Goal: Information Seeking & Learning: Find specific fact

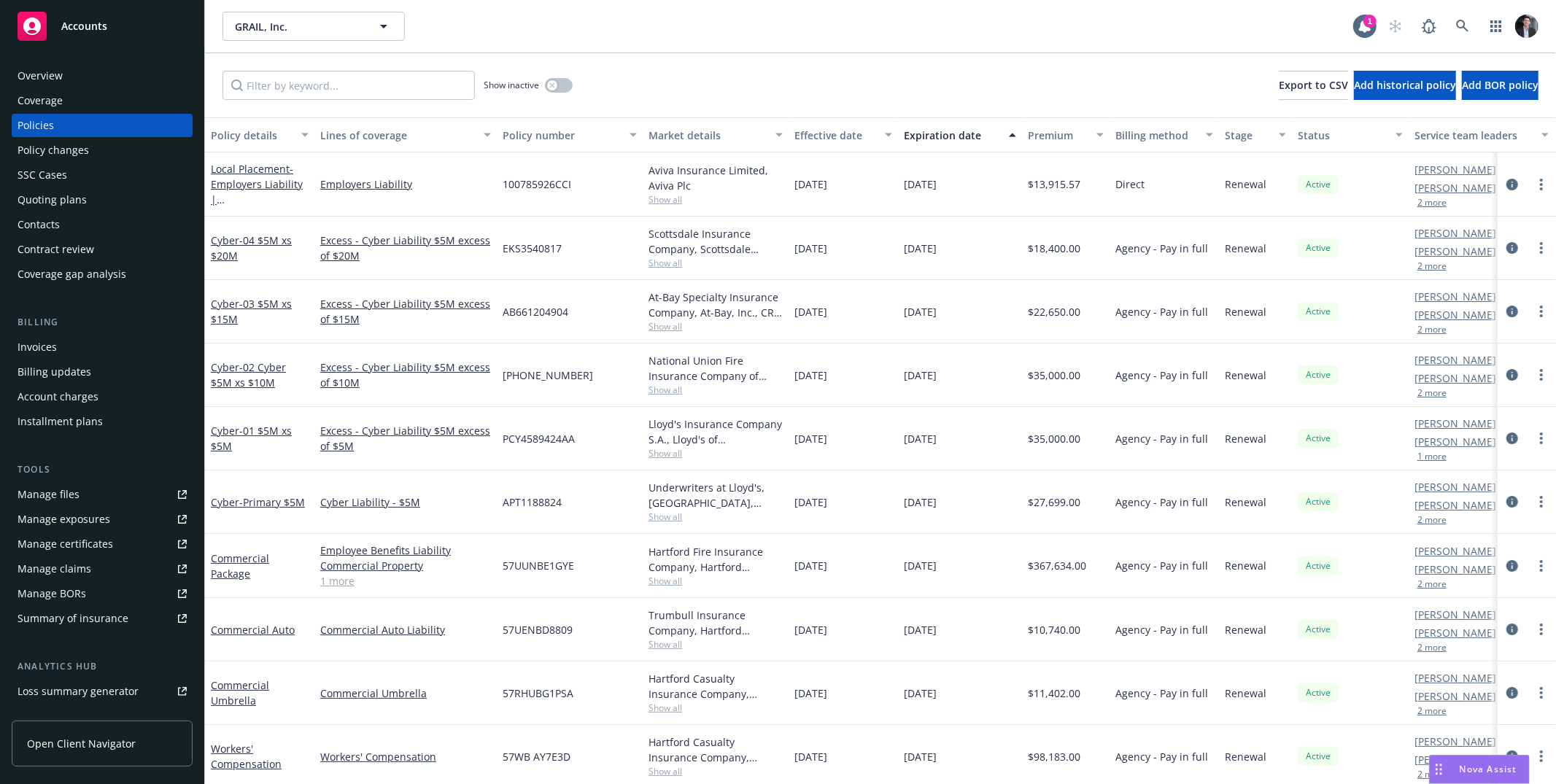
click at [86, 34] on div "Accounts" at bounding box center [103, 26] width 170 height 29
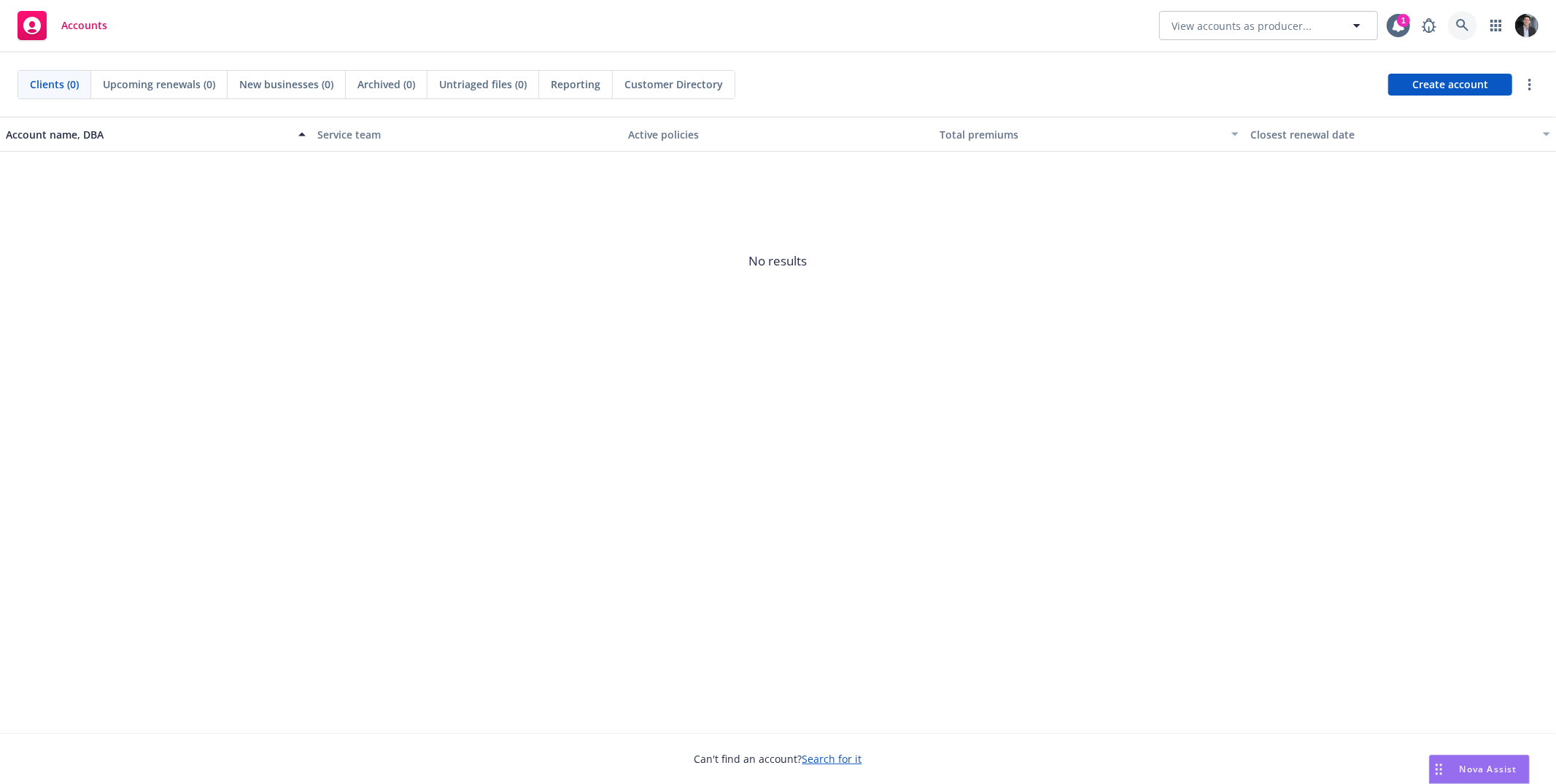
click at [1477, 26] on link at bounding box center [1462, 25] width 29 height 29
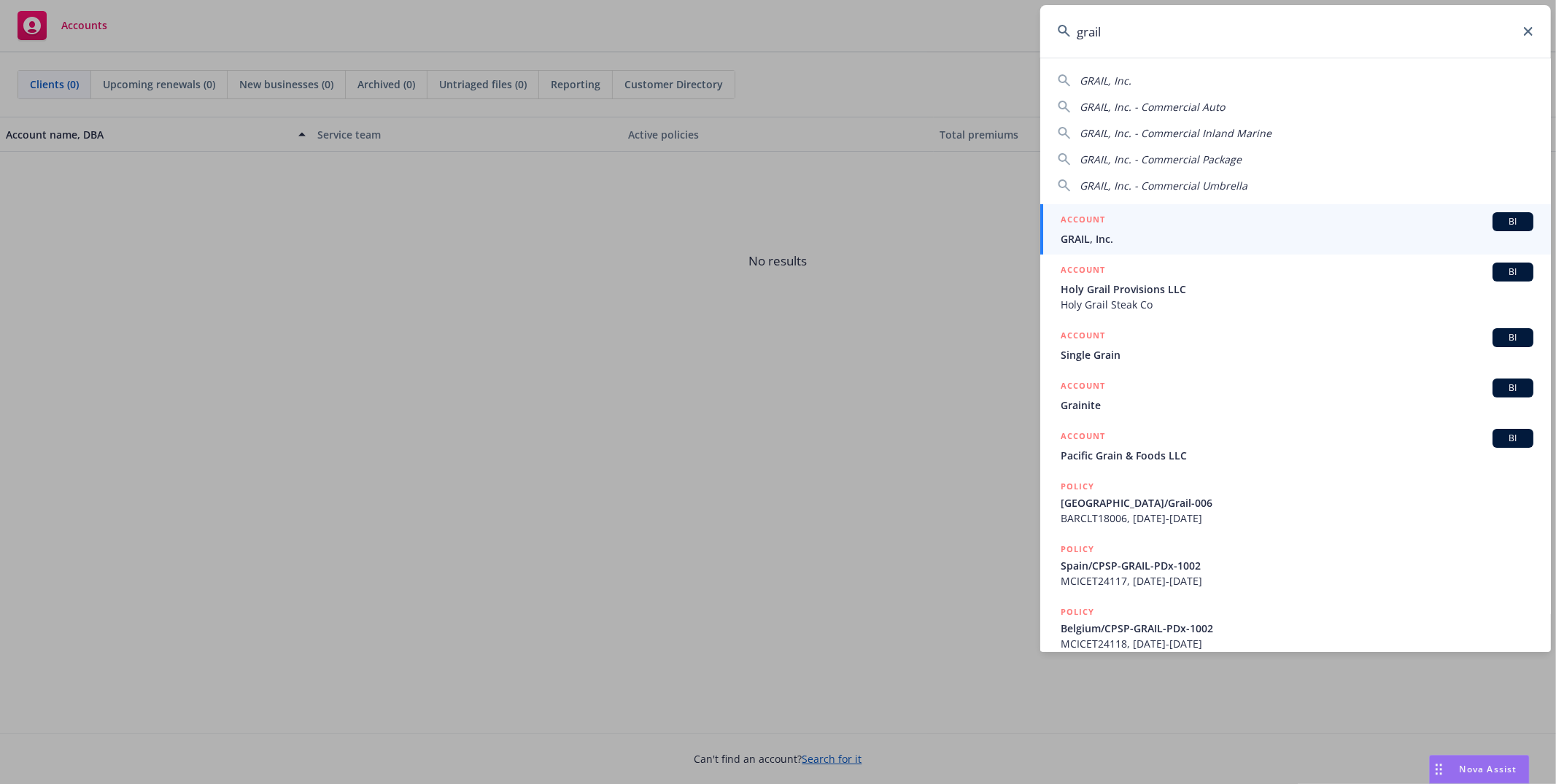
type input "grail"
click at [1122, 223] on div "ACCOUNT BI" at bounding box center [1297, 221] width 473 height 19
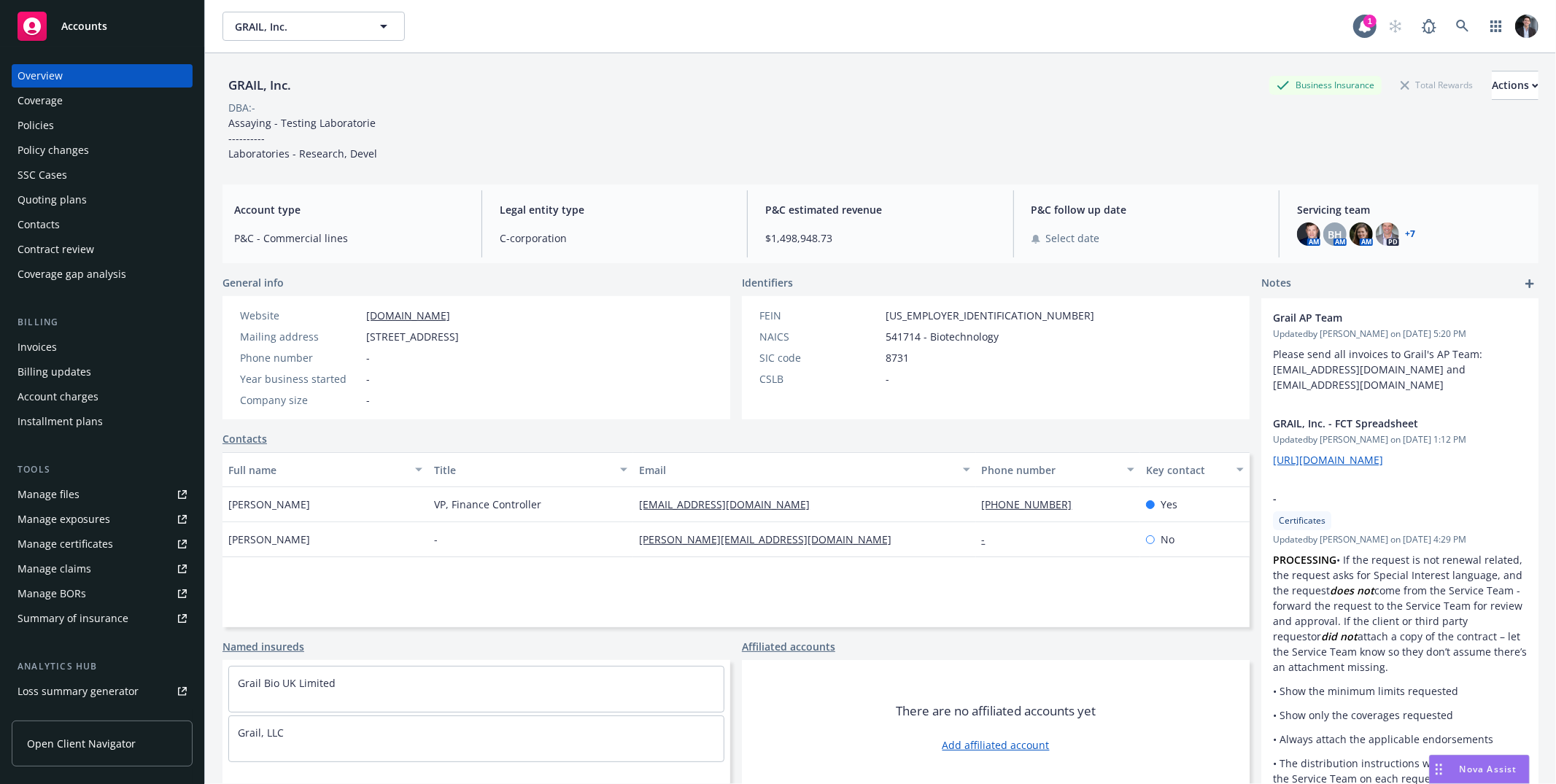
click at [116, 128] on div "Policies" at bounding box center [103, 126] width 170 height 23
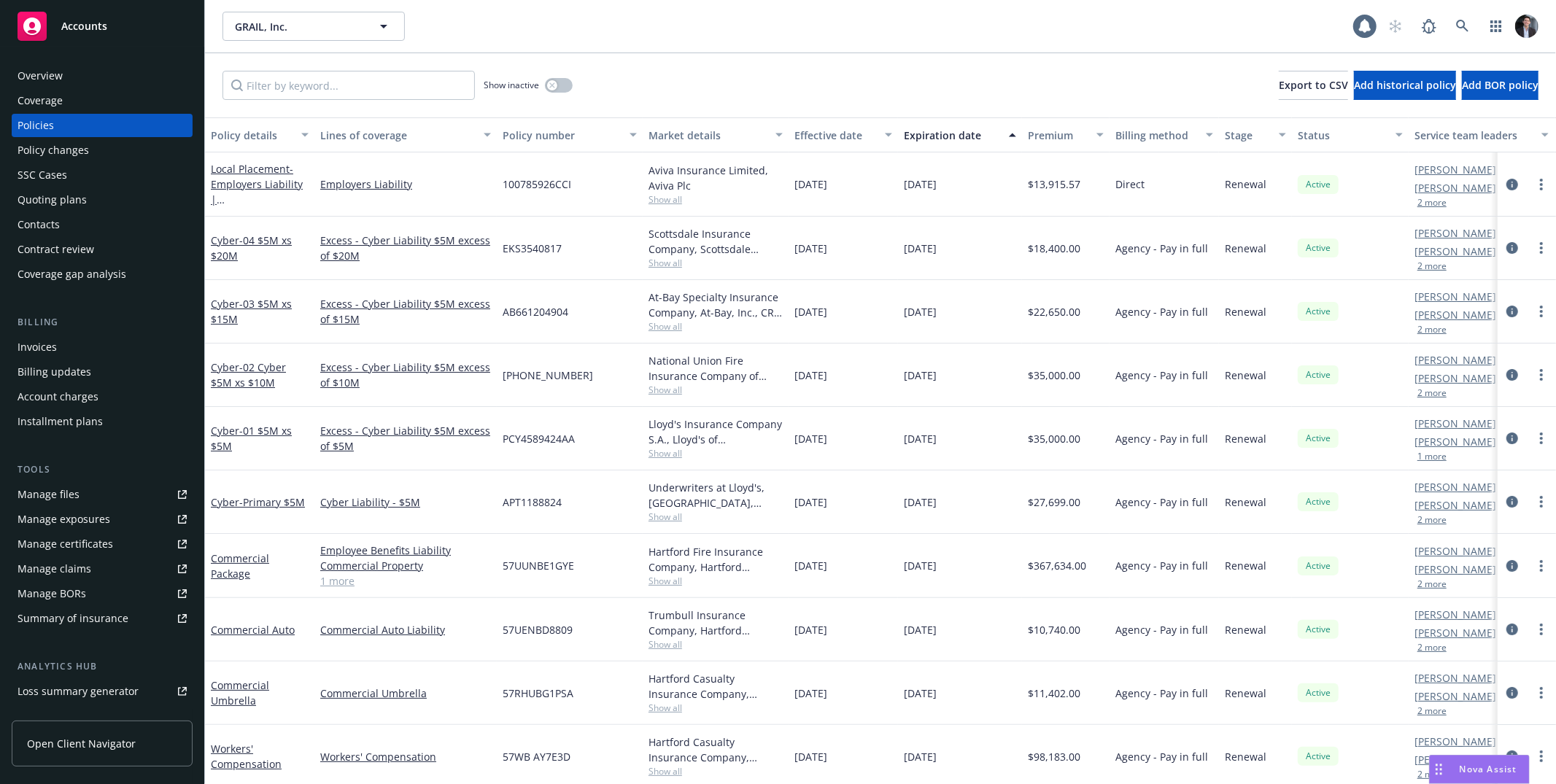
click at [62, 78] on div "Overview" at bounding box center [103, 76] width 170 height 23
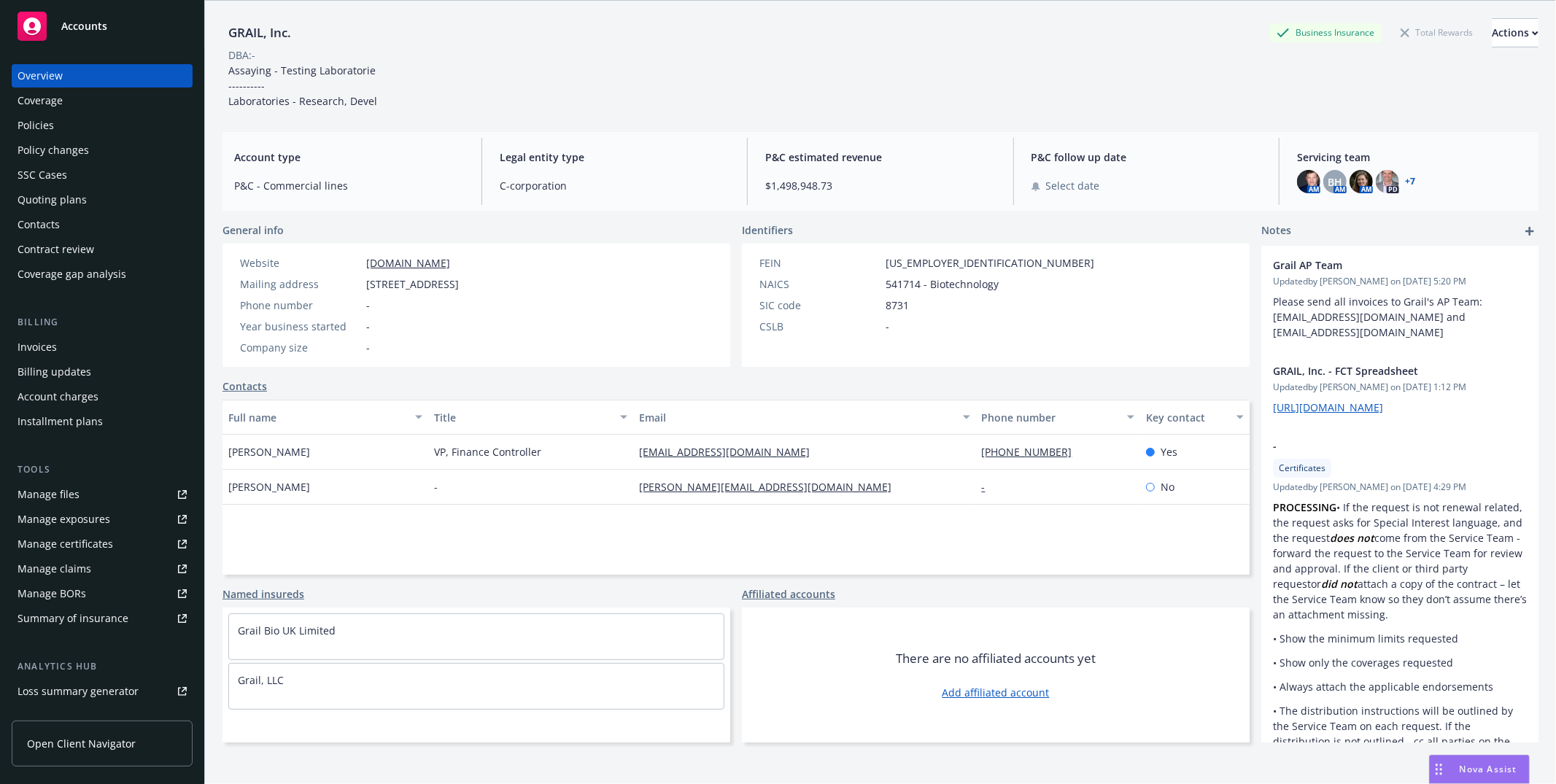
scroll to position [54, 0]
click at [1383, 177] on img at bounding box center [1387, 181] width 23 height 23
click at [1077, 326] on div "FEIN 47-5117880 NAICS 541714 - Biotechnology SIC code 8731 CSLB -" at bounding box center [995, 304] width 508 height 123
drag, startPoint x: 855, startPoint y: 193, endPoint x: 743, endPoint y: 183, distance: 112.4
click at [741, 183] on div "Account type P&C - Commercial lines Legal entity type C-corporation P&C estimat…" at bounding box center [880, 170] width 1316 height 78
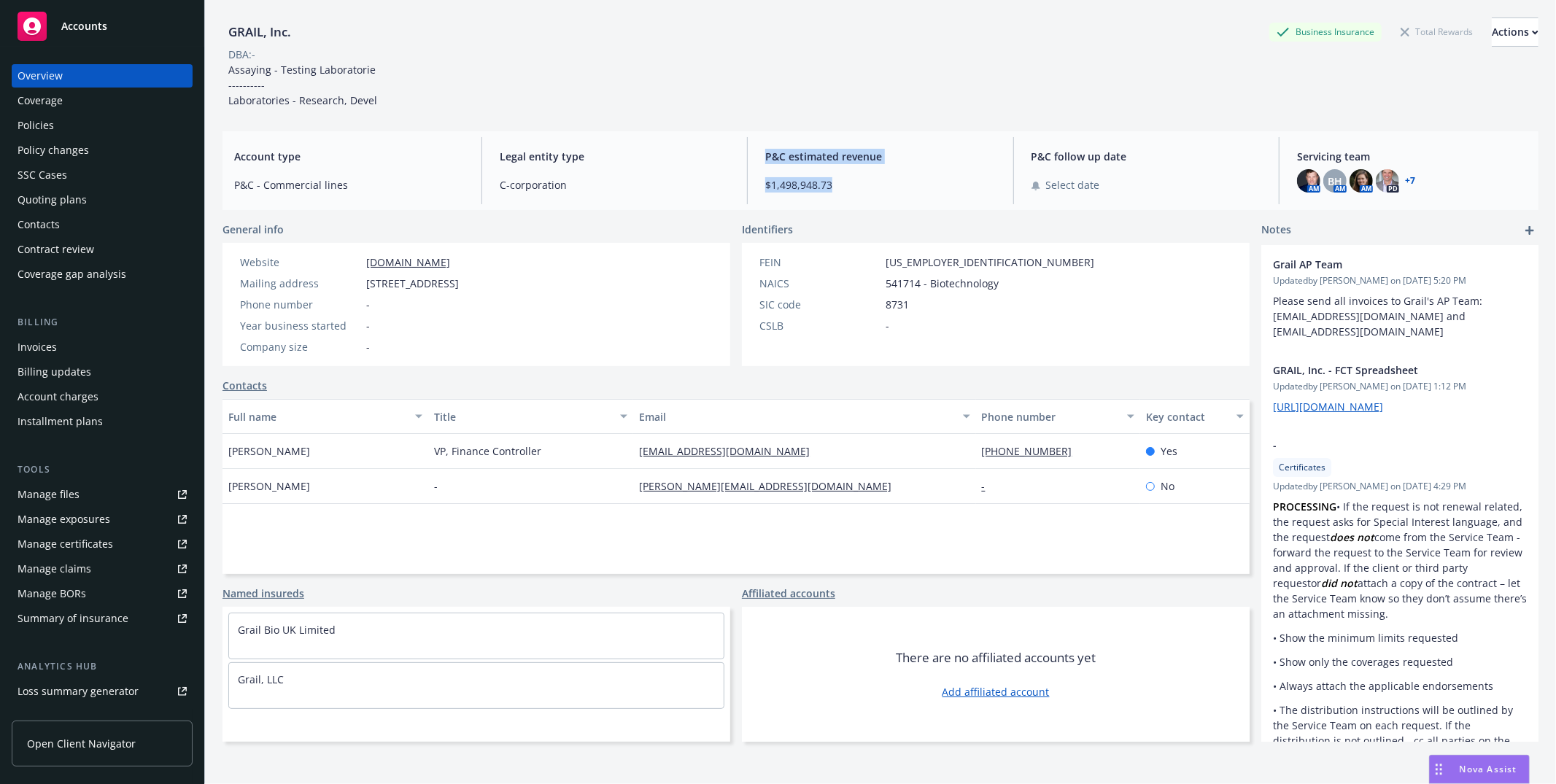
click at [822, 186] on span "$1,498,948.73" at bounding box center [881, 185] width 230 height 15
click at [45, 117] on div "Policies" at bounding box center [36, 126] width 37 height 23
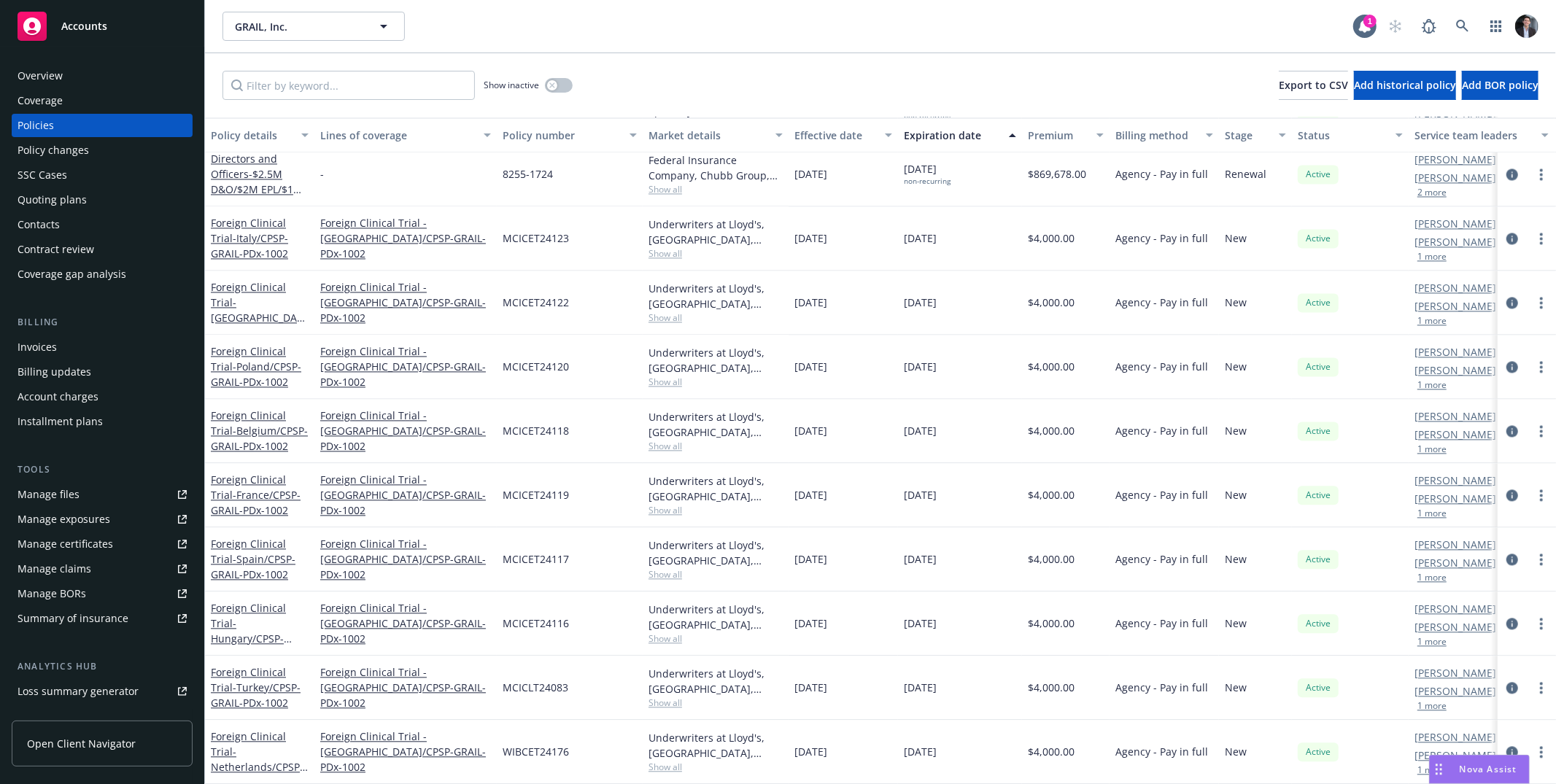
click at [964, 309] on div "11/24/2029" at bounding box center [959, 302] width 124 height 64
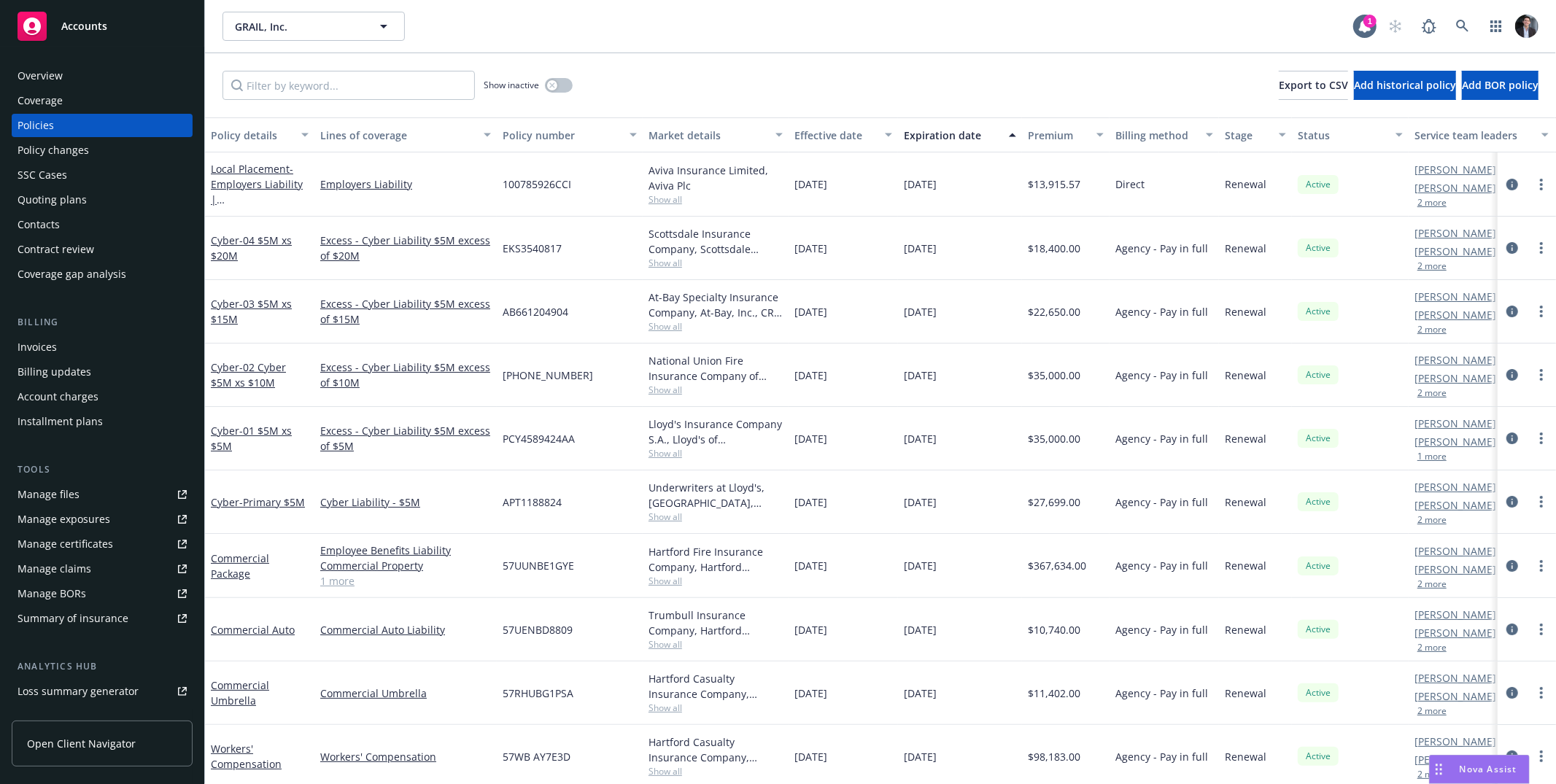
click at [906, 359] on div "09/01/2025" at bounding box center [959, 375] width 124 height 63
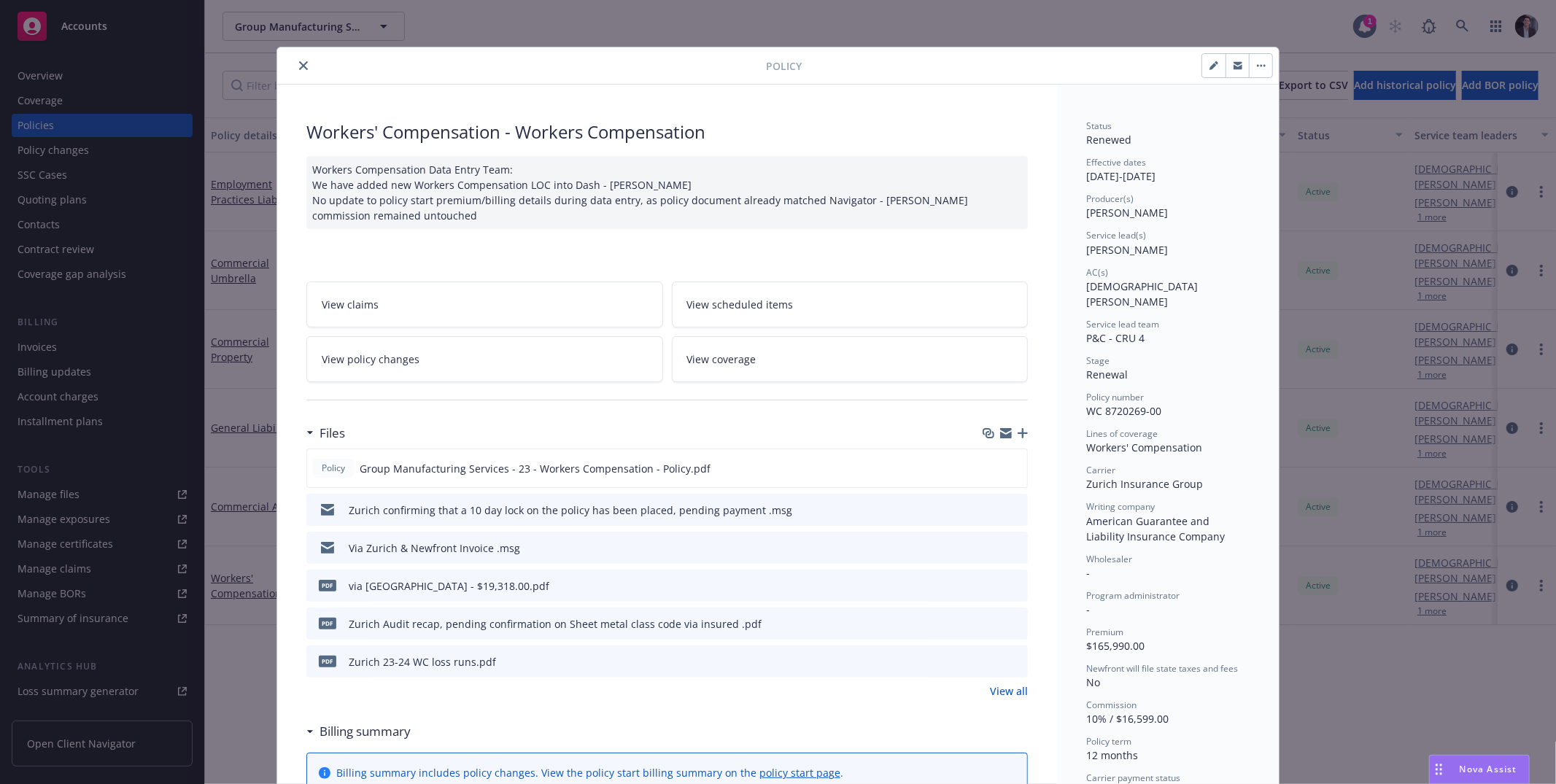
click at [299, 62] on icon "close" at bounding box center [303, 66] width 9 height 9
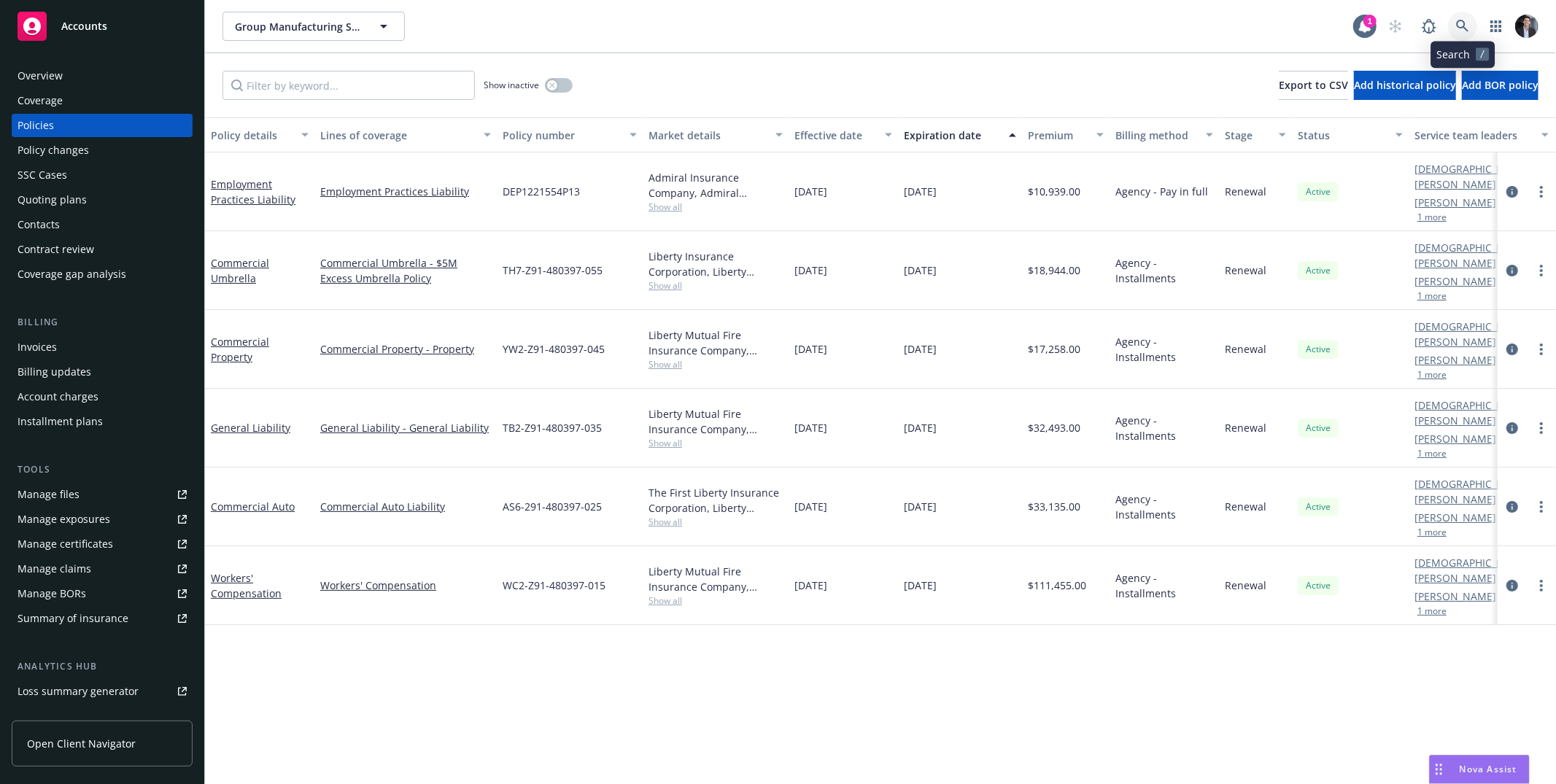
click at [1464, 22] on icon at bounding box center [1462, 26] width 12 height 12
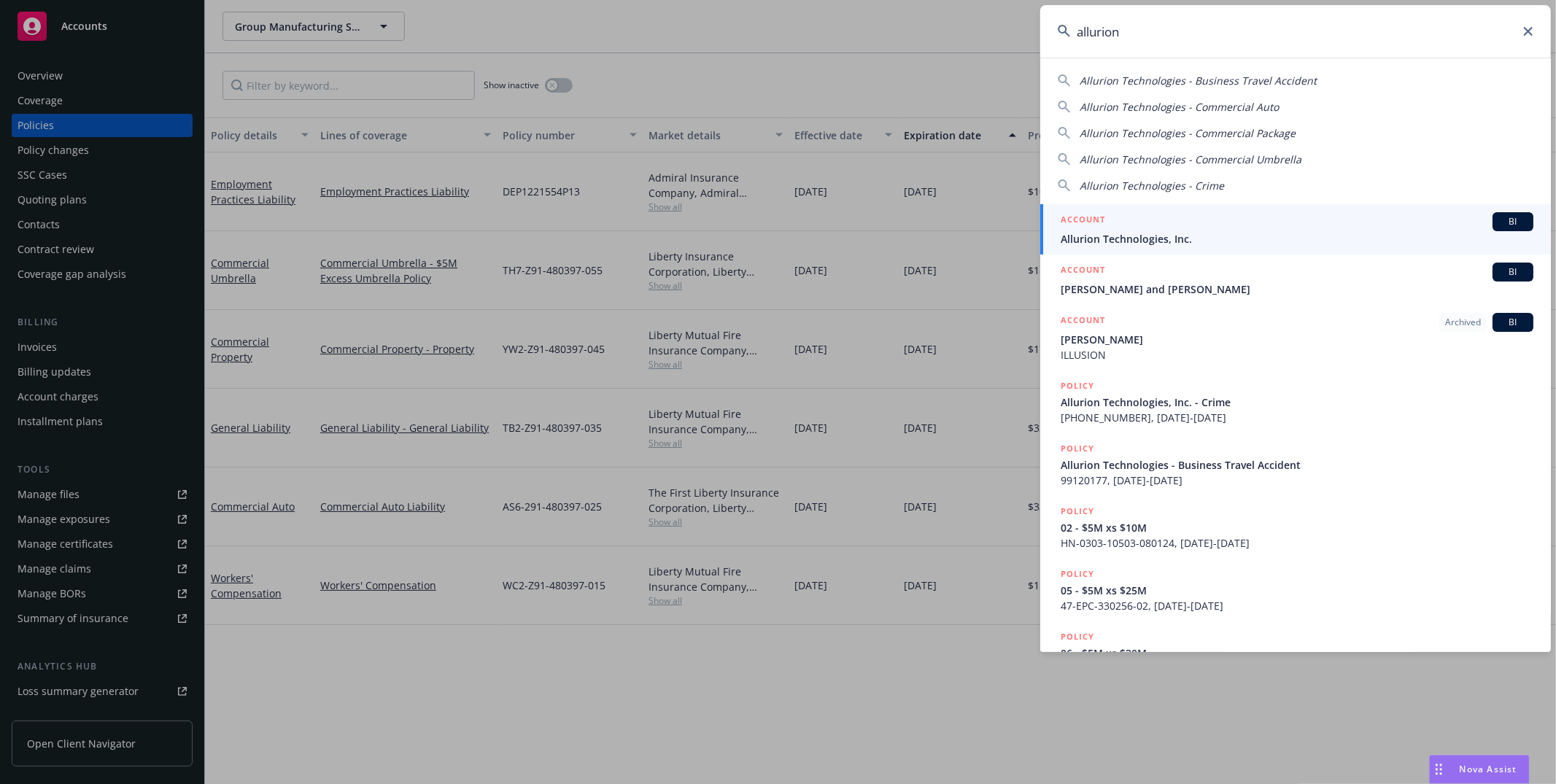
type input "allurion"
click at [1229, 226] on div "ACCOUNT BI" at bounding box center [1297, 221] width 473 height 19
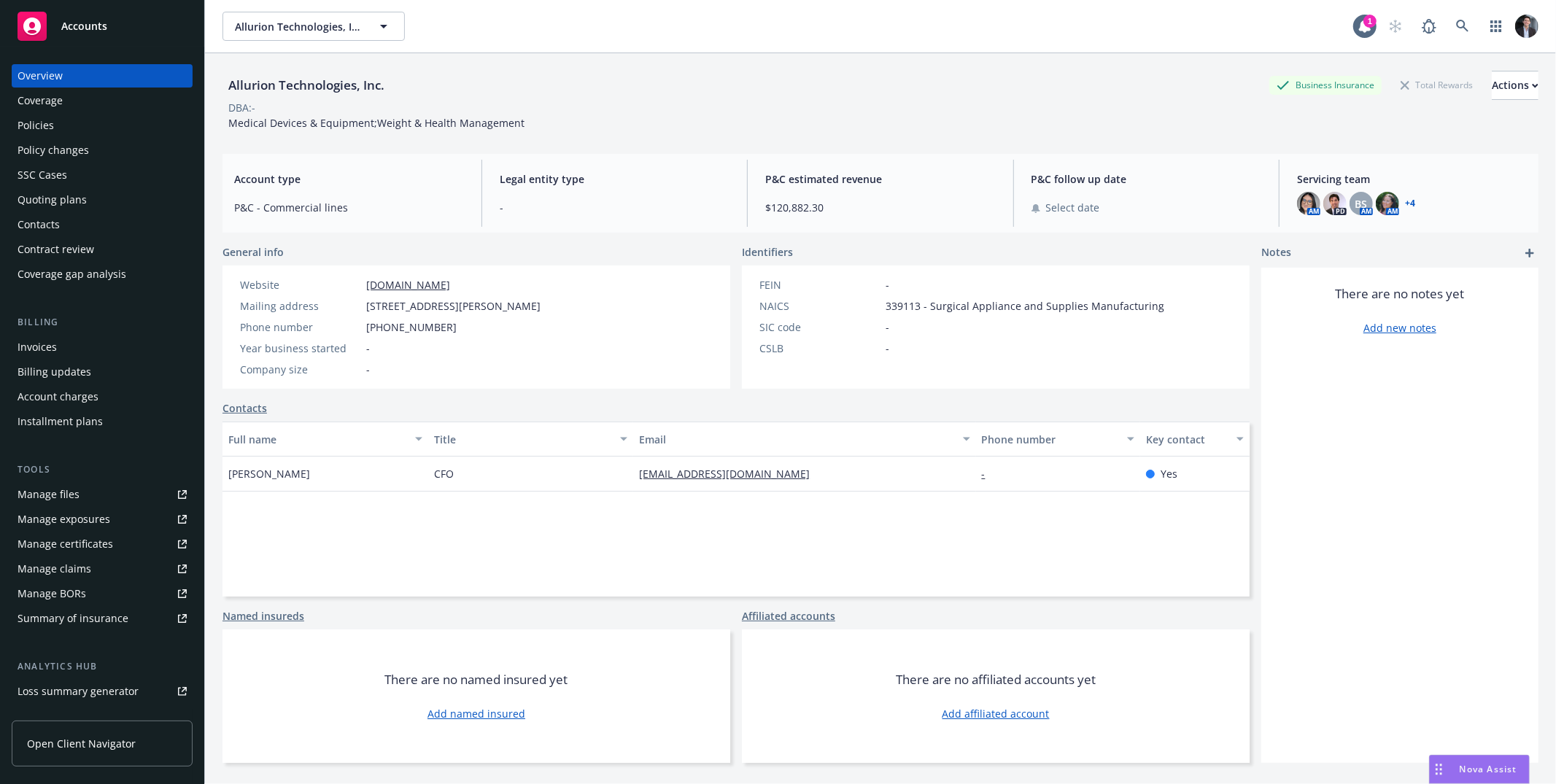
click at [62, 118] on div "Policies" at bounding box center [103, 126] width 170 height 23
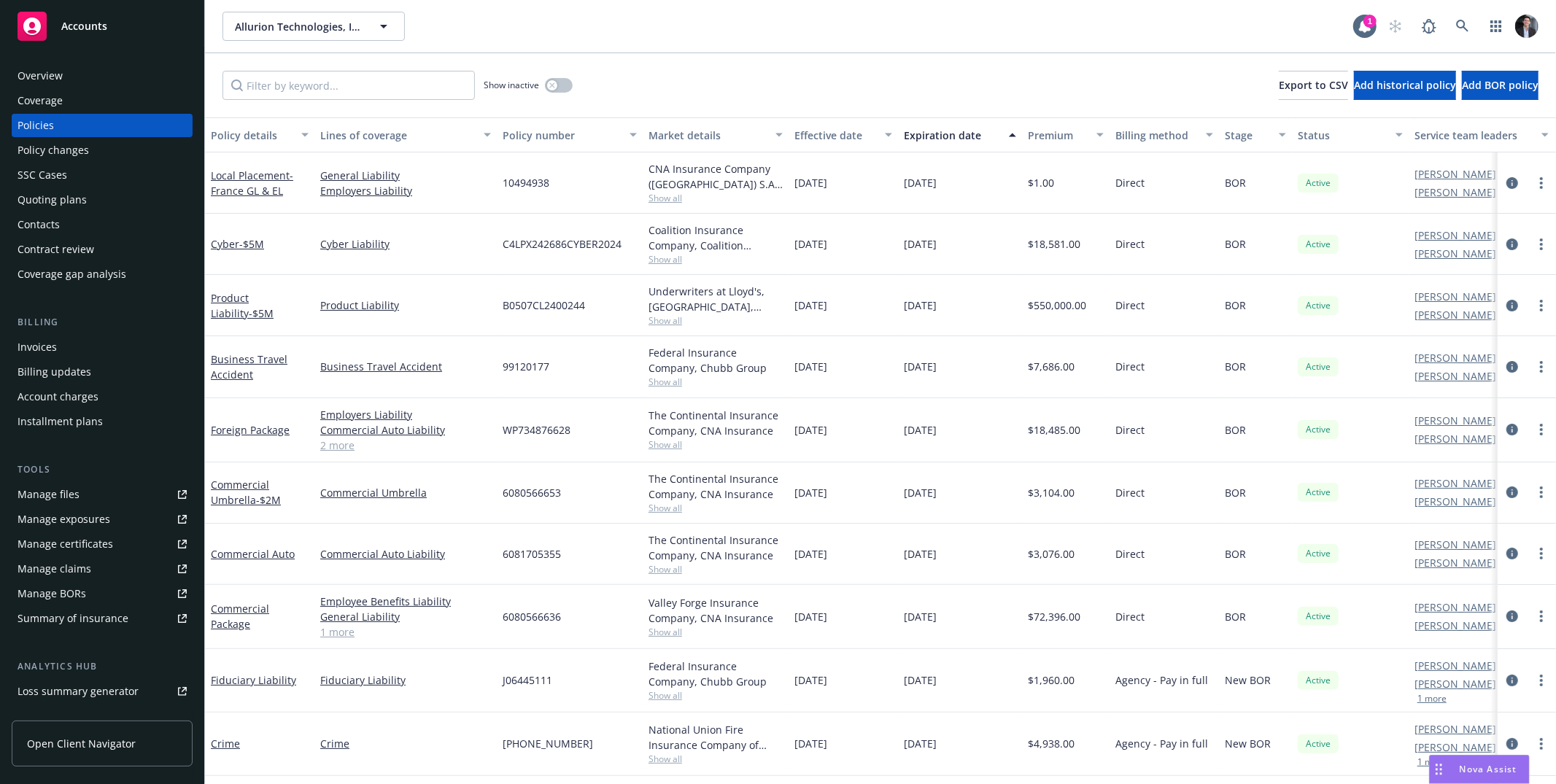
click at [240, 129] on div "Policy details" at bounding box center [252, 135] width 82 height 15
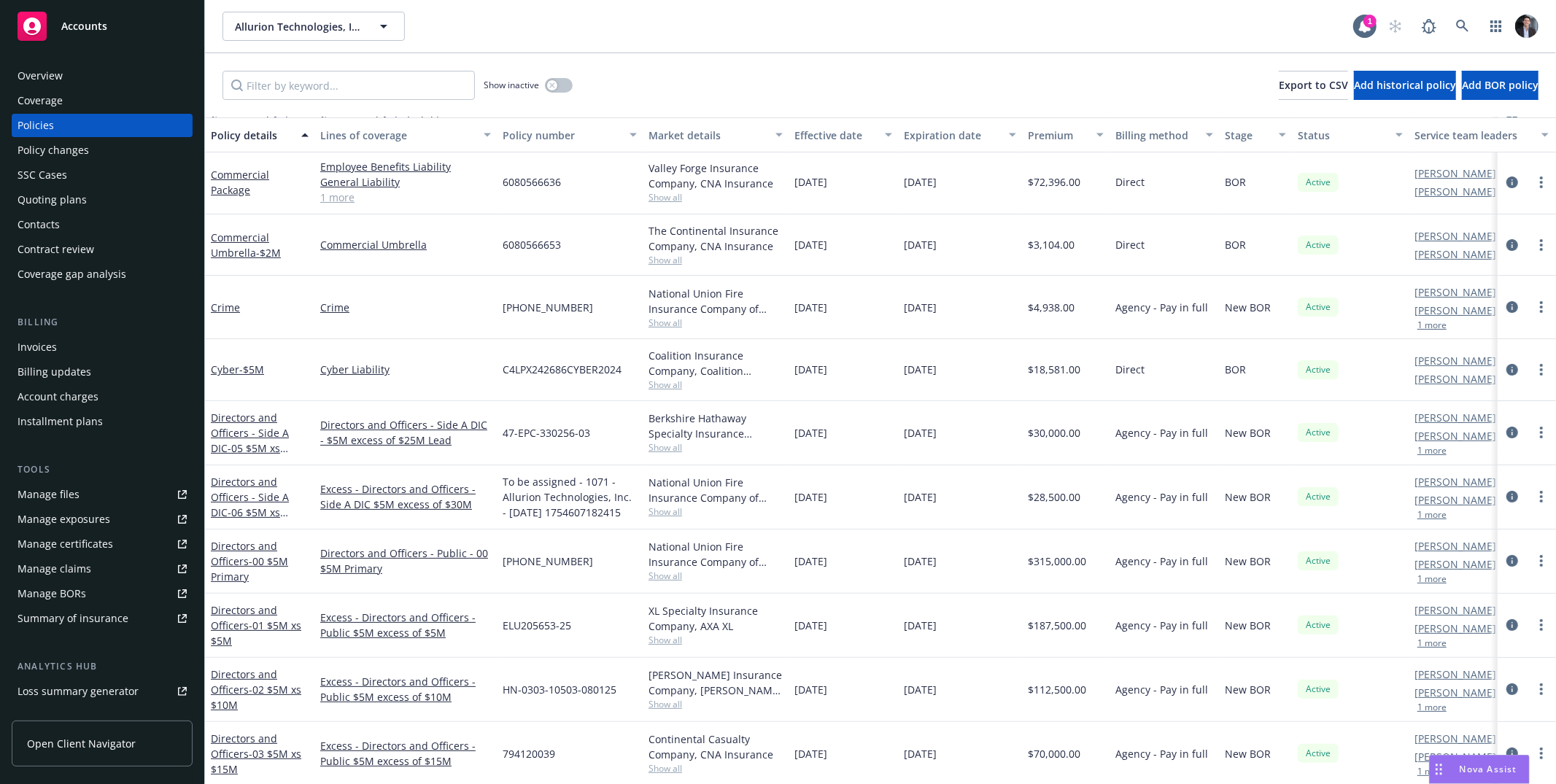
scroll to position [139, 0]
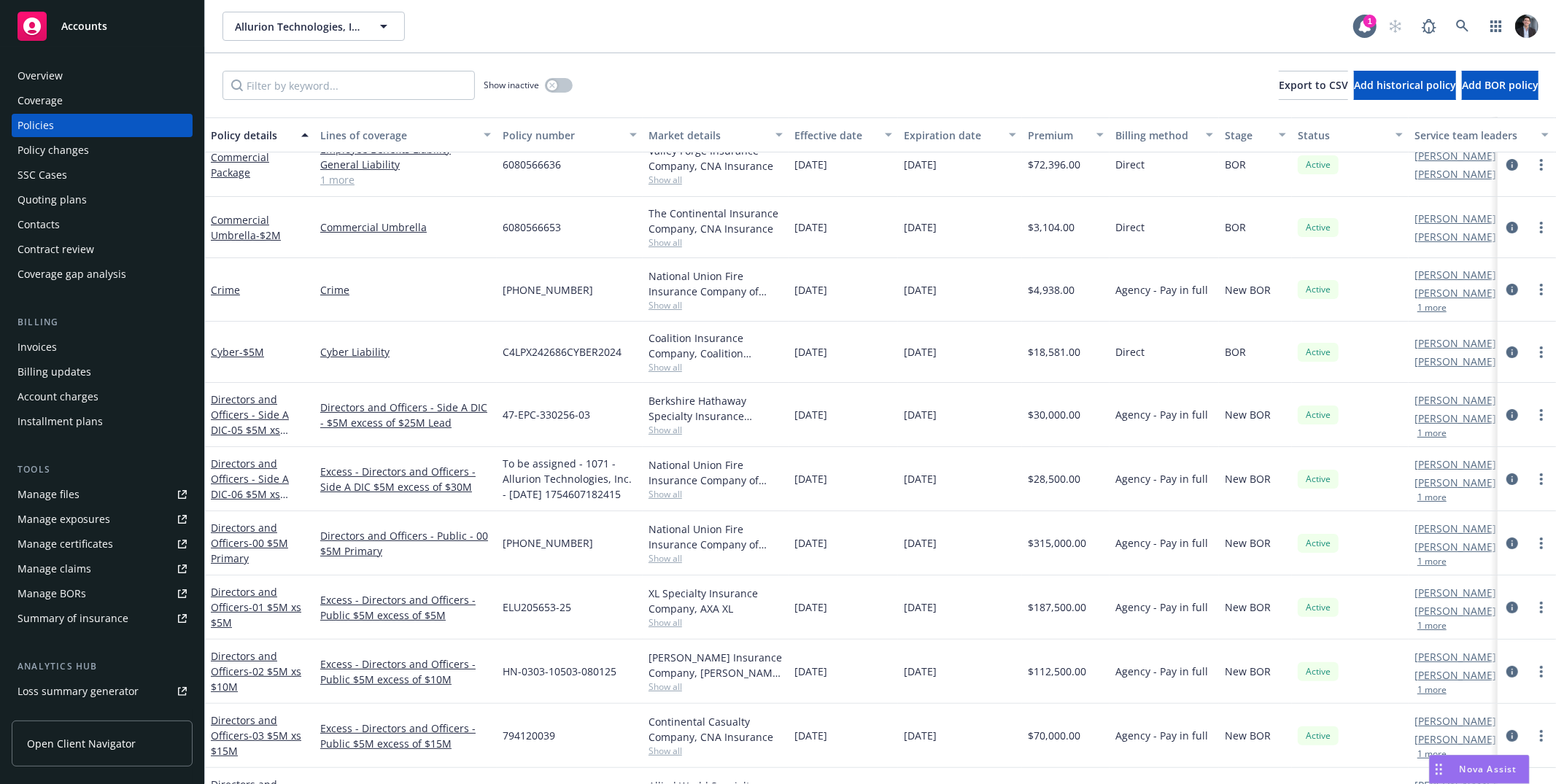
drag, startPoint x: 1154, startPoint y: 361, endPoint x: 846, endPoint y: 366, distance: 308.0
click at [857, 366] on div "Cyber - $5M Cyber Liability C4LPX242686CYBER2024 Coalition Insurance Company, C…" at bounding box center [909, 352] width 1408 height 62
click at [808, 359] on span "[DATE]" at bounding box center [810, 351] width 33 height 15
drag, startPoint x: 808, startPoint y: 359, endPoint x: 1100, endPoint y: 359, distance: 292.0
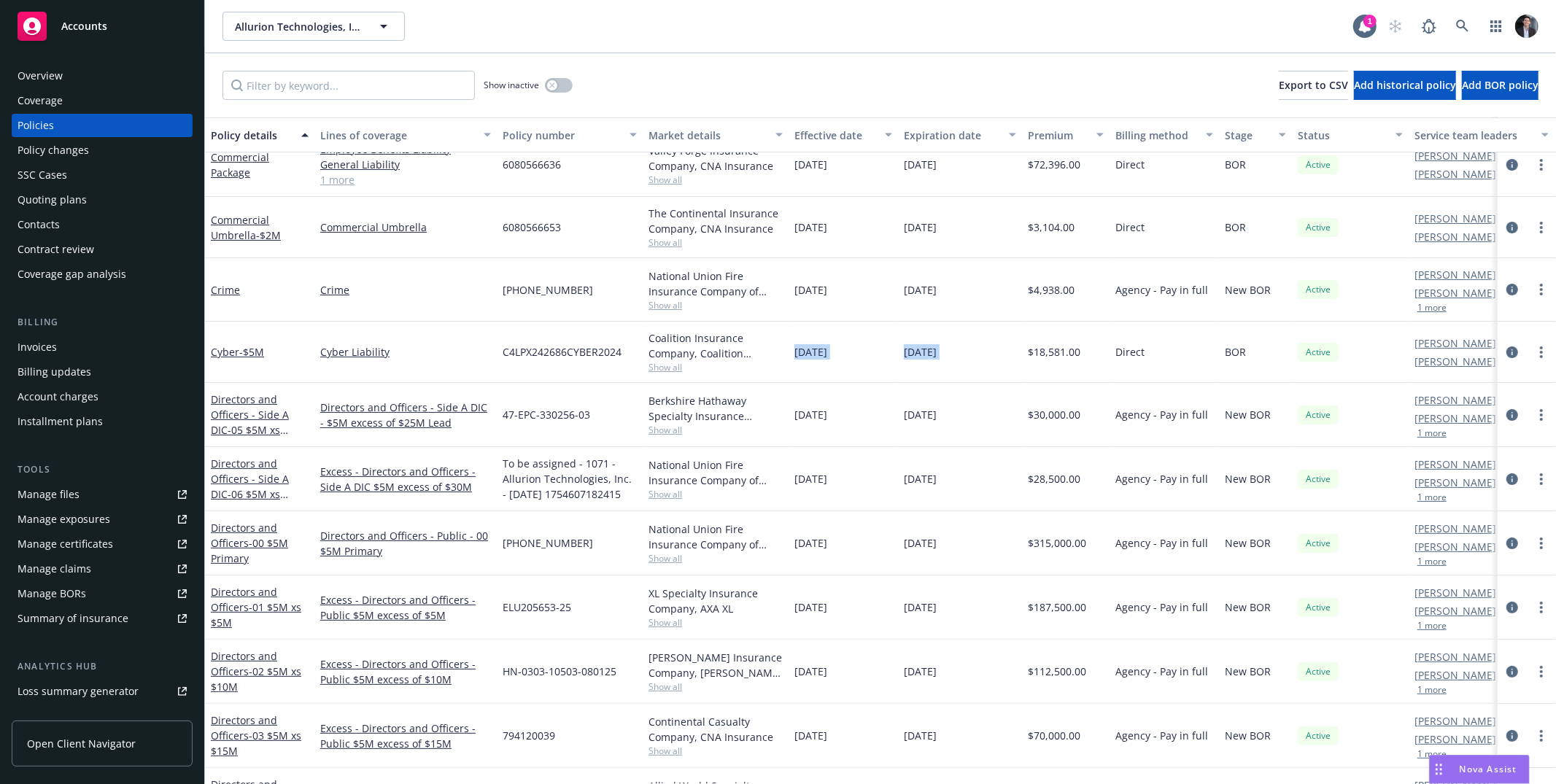
click at [1100, 359] on div "Cyber - $5M Cyber Liability C4LPX242686CYBER2024 Coalition Insurance Company, C…" at bounding box center [909, 352] width 1408 height 62
click at [1199, 352] on div "Direct" at bounding box center [1164, 352] width 110 height 62
drag, startPoint x: 1199, startPoint y: 352, endPoint x: 1325, endPoint y: 358, distance: 126.1
click at [1301, 358] on div "Cyber - $5M Cyber Liability C4LPX242686CYBER2024 Coalition Insurance Company, C…" at bounding box center [909, 352] width 1408 height 62
click at [1325, 358] on span "Active" at bounding box center [1318, 352] width 29 height 13
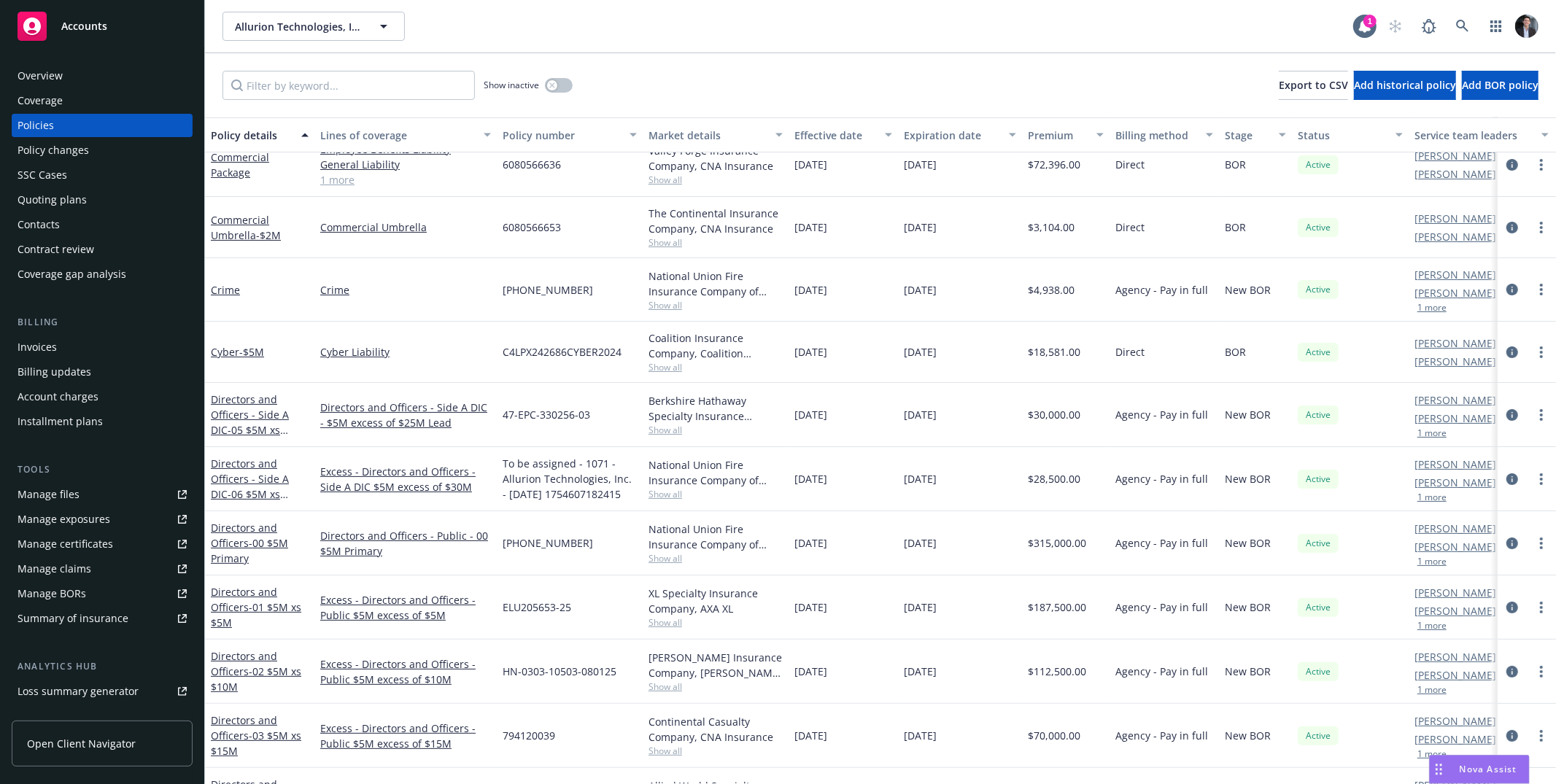
click at [1510, 356] on div at bounding box center [1527, 352] width 46 height 18
click at [1506, 355] on icon "circleInformation" at bounding box center [1511, 351] width 12 height 12
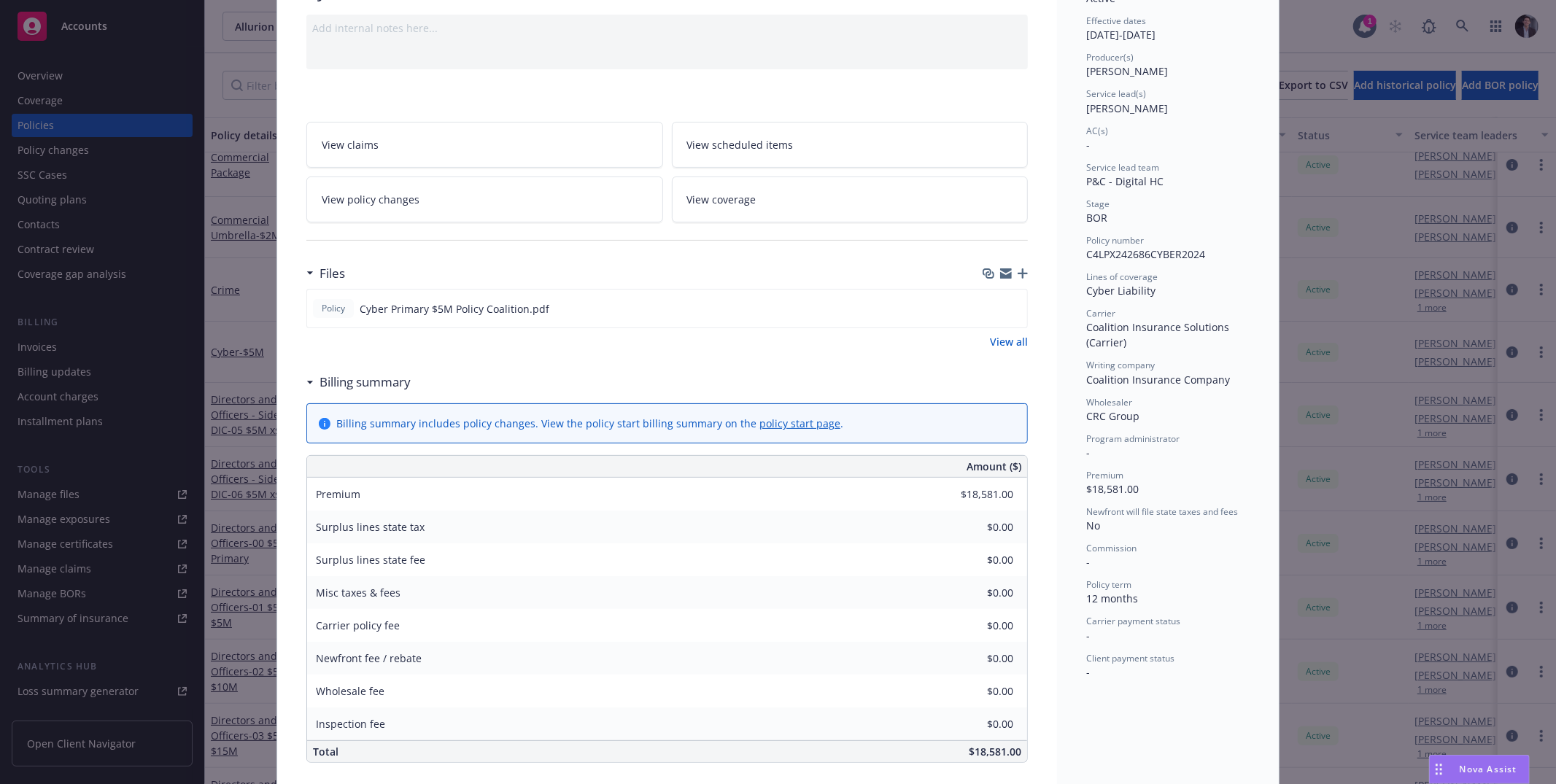
scroll to position [188, 0]
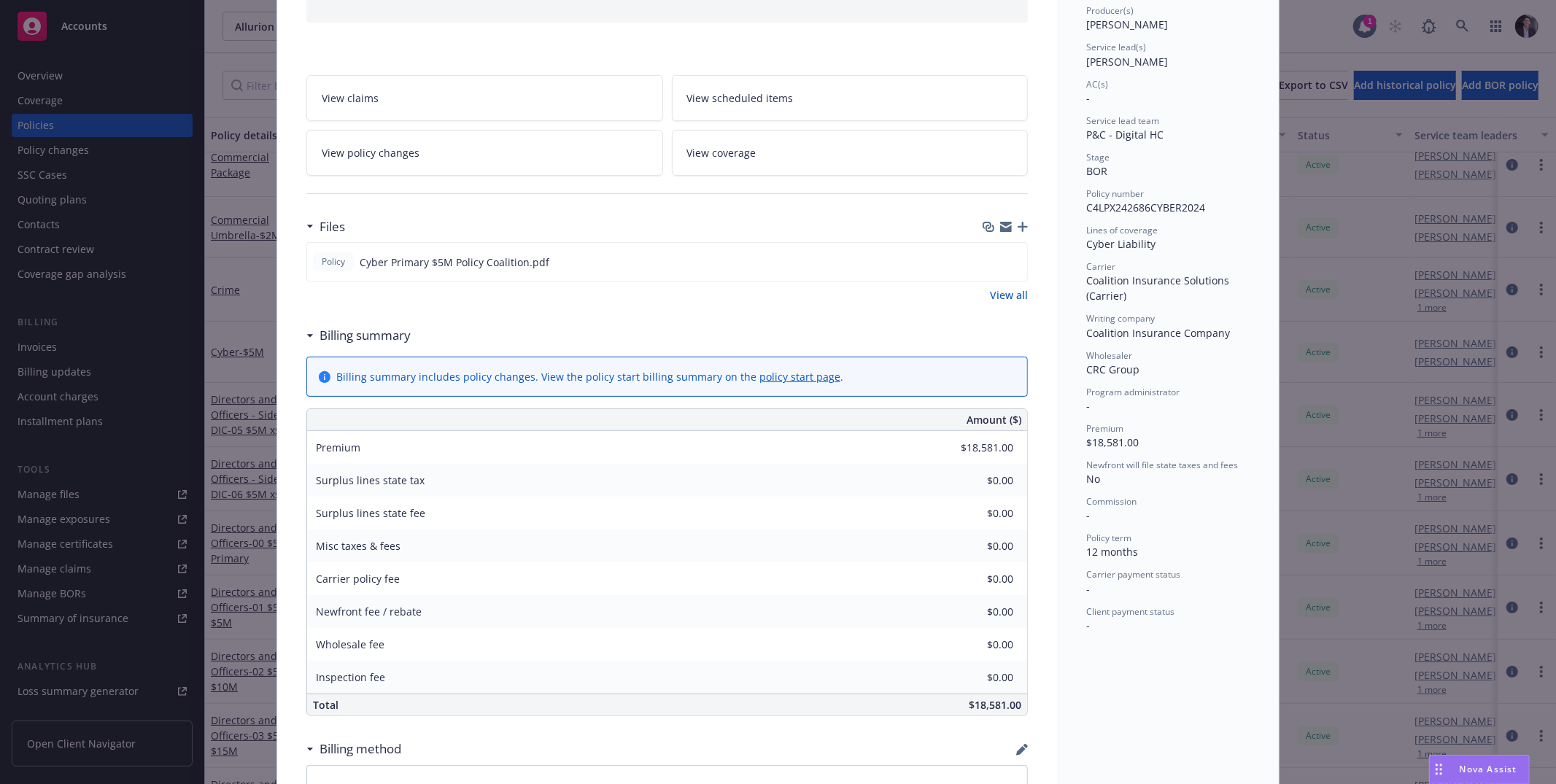
click at [1366, 282] on div "Policy Cyber - $5M Add internal notes here... View claims View scheduled items …" at bounding box center [778, 392] width 1556 height 784
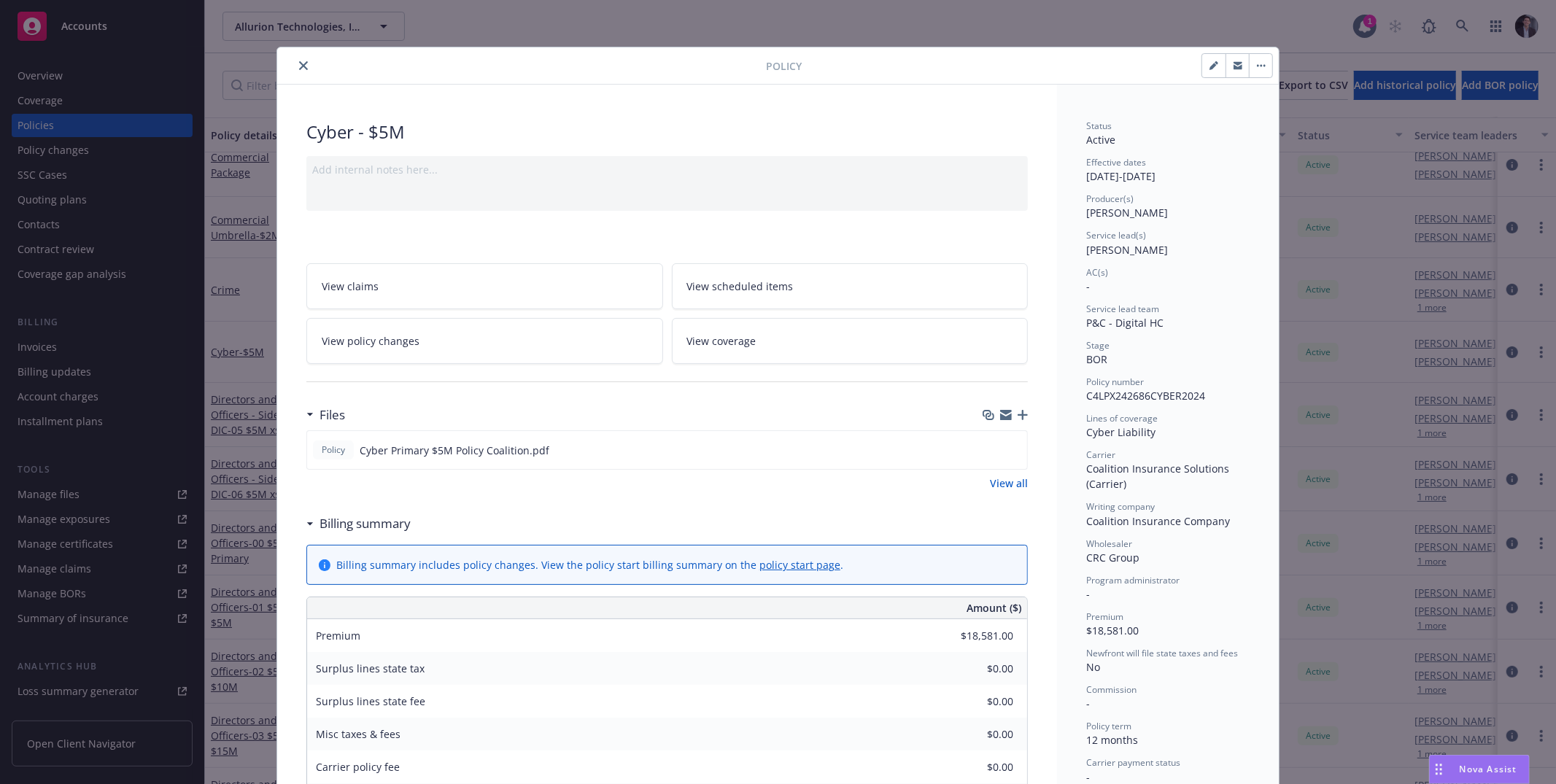
click at [289, 71] on div at bounding box center [524, 66] width 483 height 18
click at [294, 71] on button "close" at bounding box center [303, 66] width 18 height 18
